Goal: Task Accomplishment & Management: Manage account settings

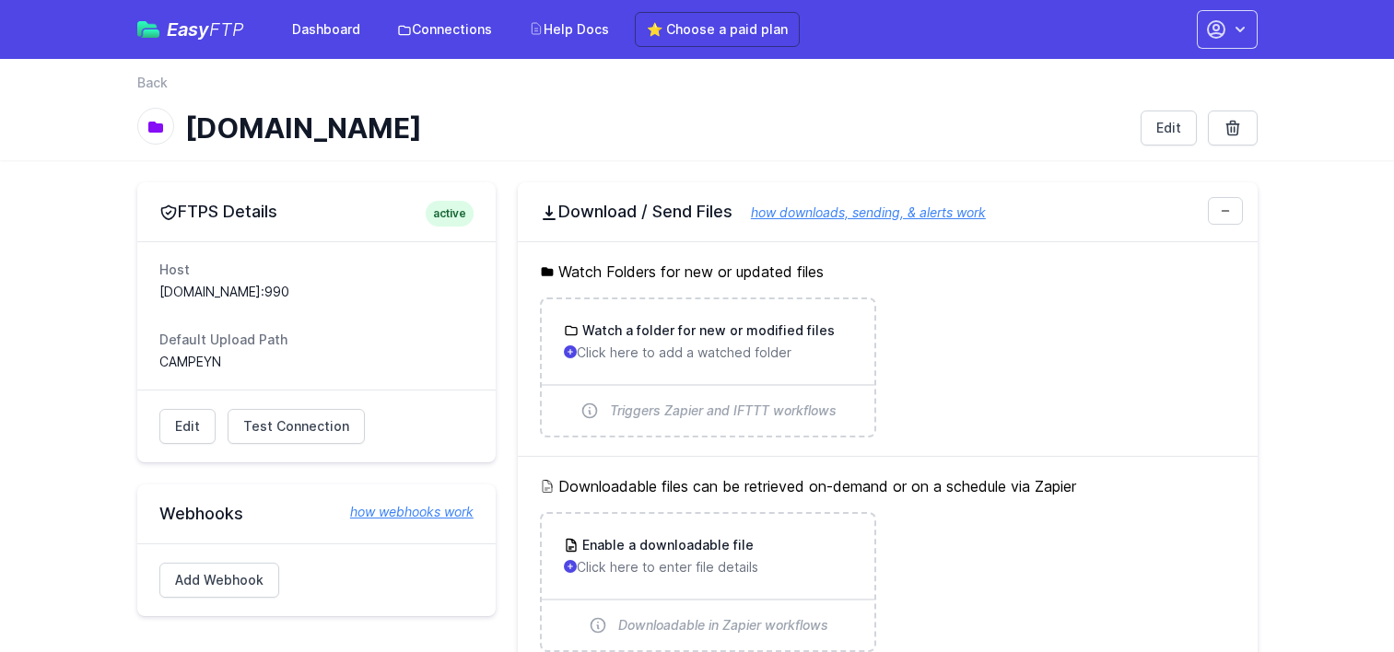
click at [42, 168] on main "FTPS Details active Host [DOMAIN_NAME]:990 Default Upload Path [GEOGRAPHIC_DATA…" at bounding box center [697, 627] width 1394 height 934
